Goal: Task Accomplishment & Management: Complete application form

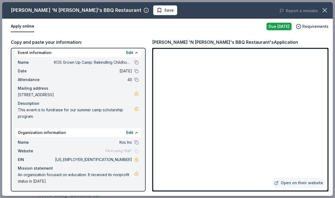
scroll to position [4, 0]
click at [131, 52] on button "Edit" at bounding box center [129, 52] width 7 height 6
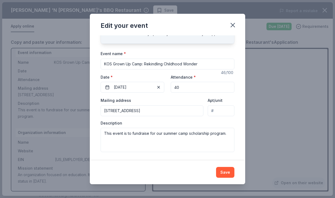
scroll to position [28, 0]
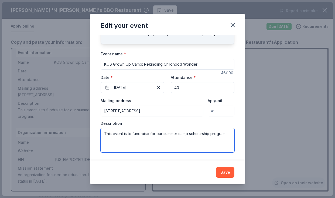
click at [140, 131] on textarea "This event is to fundraise for our summer camp scholarship program." at bounding box center [168, 140] width 134 height 24
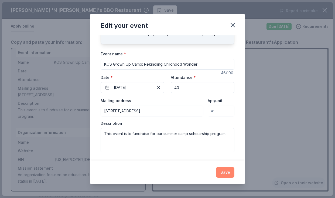
click at [220, 175] on button "Save" at bounding box center [225, 172] width 18 height 11
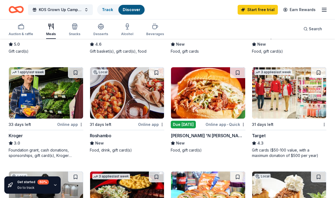
scroll to position [239, 0]
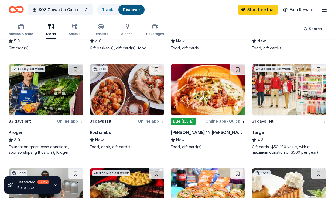
click at [259, 131] on div "Target" at bounding box center [259, 132] width 14 height 6
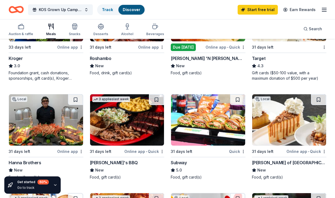
scroll to position [371, 0]
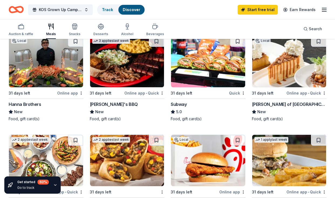
click at [295, 106] on div "Copeland's of New Orleans" at bounding box center [289, 104] width 75 height 6
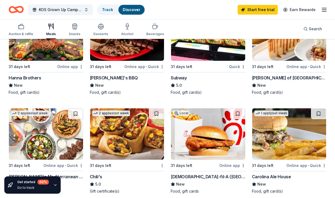
scroll to position [413, 0]
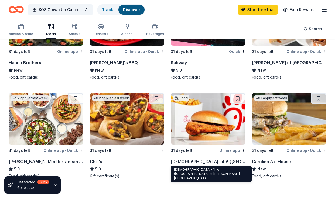
click at [194, 158] on div "Chick-fil-A (Roswell Road at Cobb Parkway)" at bounding box center [208, 161] width 75 height 6
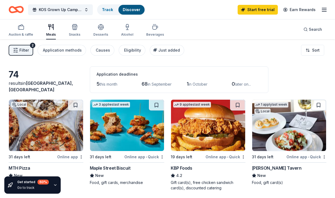
scroll to position [26, 0]
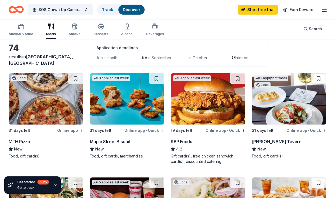
click at [26, 138] on div "Local 31 days left Online app MTH Pizza New Food, gift card(s)" at bounding box center [46, 116] width 75 height 86
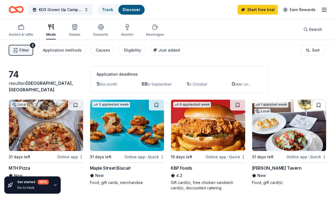
scroll to position [27, 0]
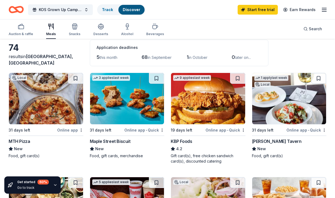
click at [265, 127] on div "31 days left" at bounding box center [263, 130] width 22 height 6
click at [26, 25] on div "button" at bounding box center [21, 26] width 25 height 6
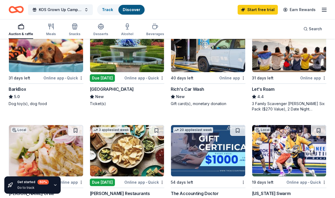
scroll to position [262, 0]
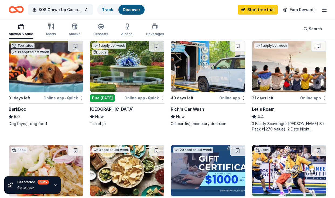
click at [128, 107] on div "Atlanta Botanical Garden" at bounding box center [112, 109] width 44 height 6
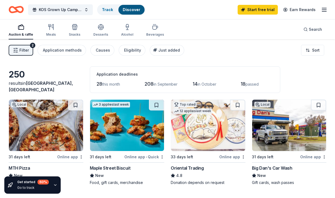
scroll to position [0, 0]
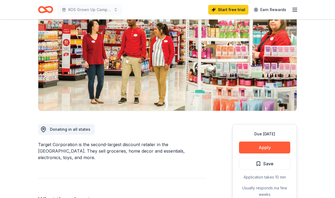
scroll to position [66, 0]
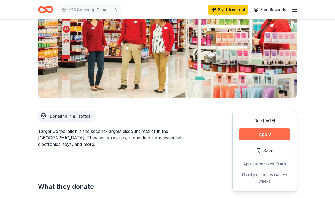
click at [261, 136] on button "Apply" at bounding box center [264, 134] width 51 height 12
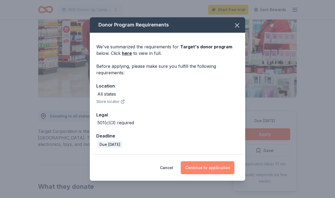
click at [202, 165] on button "Continue to application" at bounding box center [208, 167] width 54 height 13
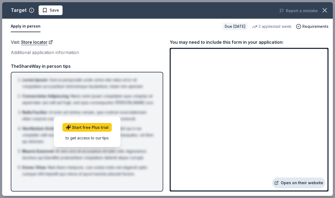
click at [284, 177] on link "Open on their website" at bounding box center [298, 182] width 53 height 11
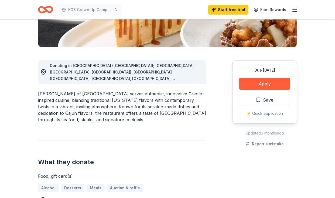
scroll to position [164, 0]
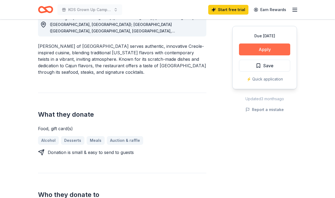
click at [263, 51] on button "Apply" at bounding box center [264, 49] width 51 height 12
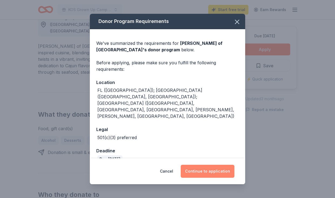
click at [223, 165] on button "Continue to application" at bounding box center [208, 171] width 54 height 13
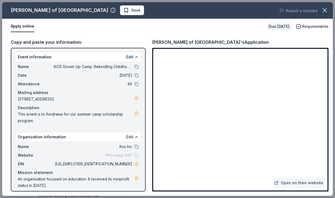
click at [129, 139] on button "Edit" at bounding box center [129, 137] width 7 height 6
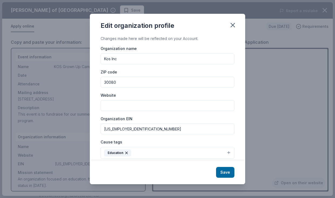
click at [142, 105] on input "Website" at bounding box center [168, 105] width 134 height 11
click at [110, 57] on input "Kos Inc" at bounding box center [168, 58] width 134 height 11
type input "KOS Inc"
click at [126, 106] on input "Website" at bounding box center [168, 105] width 134 height 11
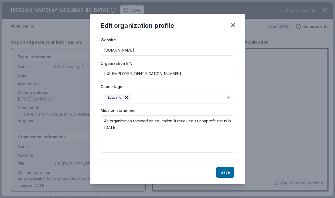
scroll to position [55, 0]
type input "[DOMAIN_NAME]"
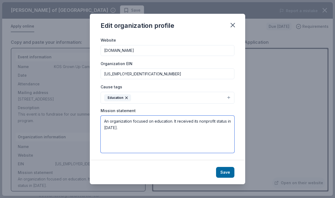
drag, startPoint x: 146, startPoint y: 130, endPoint x: 88, endPoint y: 109, distance: 61.9
click at [88, 109] on div "Edit organization profile Changes made here will be reflected on your Account. …" at bounding box center [167, 99] width 335 height 198
click at [124, 123] on textarea at bounding box center [168, 134] width 134 height 37
paste textarea "KOS Inc.’s mission is to build confidence through knowledge by providing creati…"
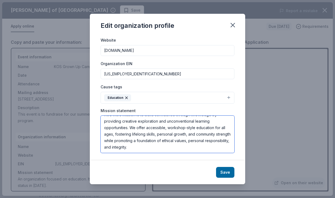
scroll to position [6, 0]
type textarea "KOS Inc.’s mission is to build confidence through knowledge by providing creati…"
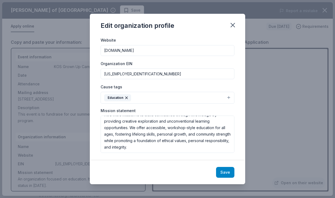
click at [227, 172] on button "Save" at bounding box center [225, 172] width 18 height 11
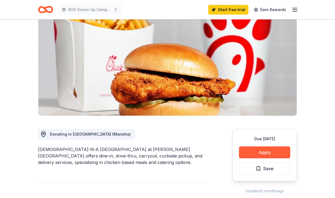
scroll to position [106, 0]
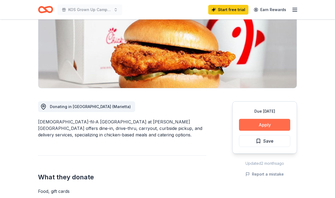
click at [267, 119] on button "Apply" at bounding box center [264, 125] width 51 height 12
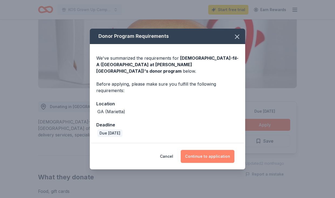
click at [205, 151] on button "Continue to application" at bounding box center [208, 156] width 54 height 13
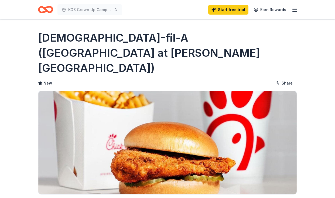
scroll to position [106, 0]
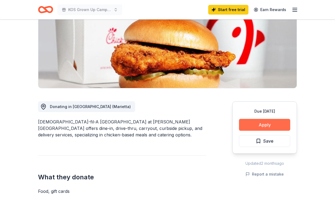
click at [258, 119] on button "Apply" at bounding box center [264, 125] width 51 height 12
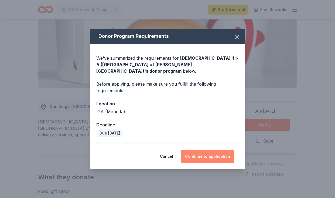
click at [208, 154] on button "Continue to application" at bounding box center [208, 156] width 54 height 13
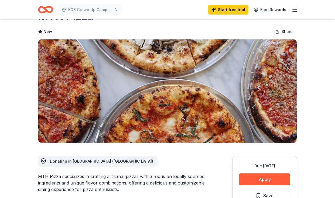
scroll to position [43, 0]
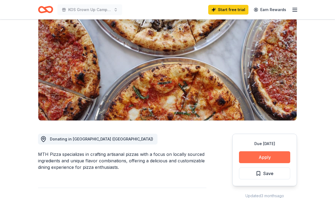
click at [276, 156] on button "Apply" at bounding box center [264, 157] width 51 height 12
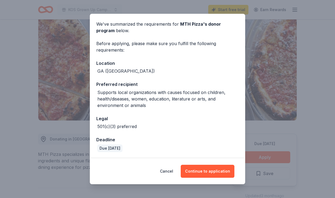
scroll to position [19, 0]
click at [207, 169] on button "Continue to application" at bounding box center [208, 171] width 54 height 13
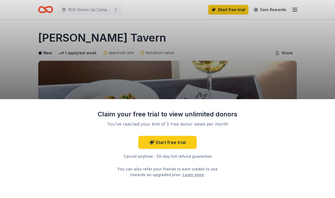
click at [158, 83] on div "Claim your free trial to view unlimited donors You've reached your limit of 5 f…" at bounding box center [167, 99] width 335 height 198
